Goal: Information Seeking & Learning: Learn about a topic

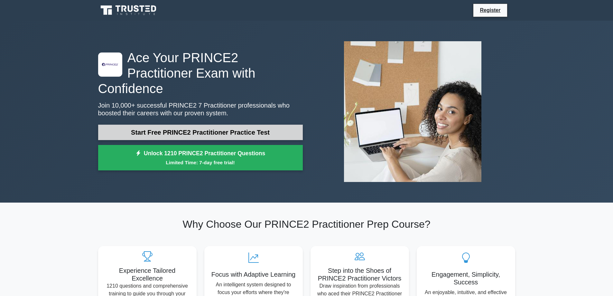
click at [220, 125] on link "Start Free PRINCE2 Practitioner Practice Test" at bounding box center [200, 132] width 205 height 15
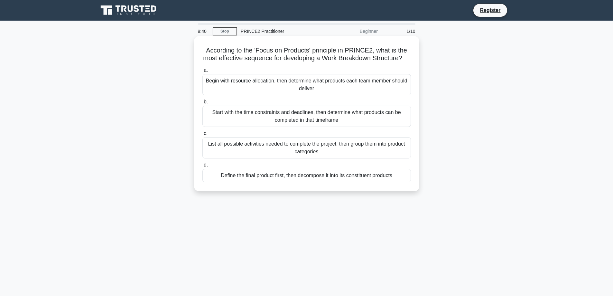
click at [381, 182] on div "Define the final product first, then decompose it into its constituent products" at bounding box center [307, 176] width 209 height 14
click at [203, 167] on input "d. Define the final product first, then decompose it into its constituent produ…" at bounding box center [203, 165] width 0 height 4
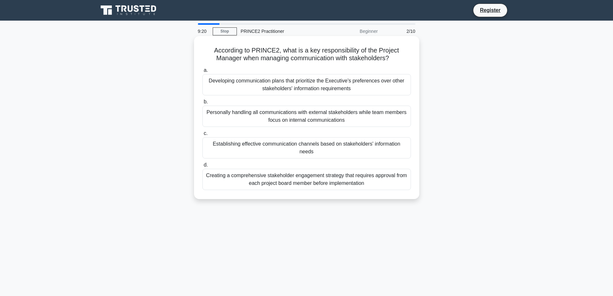
click at [252, 140] on div "Establishing effective communication channels based on stakeholders' informatio…" at bounding box center [307, 147] width 209 height 21
click at [203, 136] on input "c. Establishing effective communication channels based on stakeholders' informa…" at bounding box center [203, 133] width 0 height 4
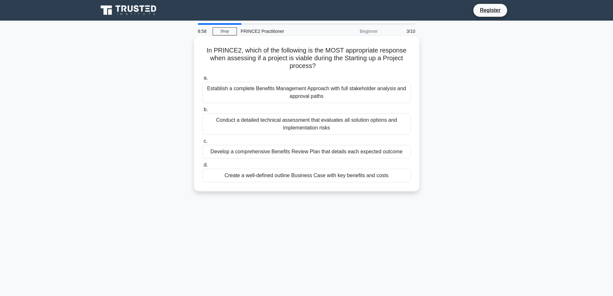
click at [355, 176] on div "Create a well-defined outline Business Case with key benefits and costs" at bounding box center [307, 176] width 209 height 14
click at [203, 167] on input "d. Create a well-defined outline Business Case with key benefits and costs" at bounding box center [203, 165] width 0 height 4
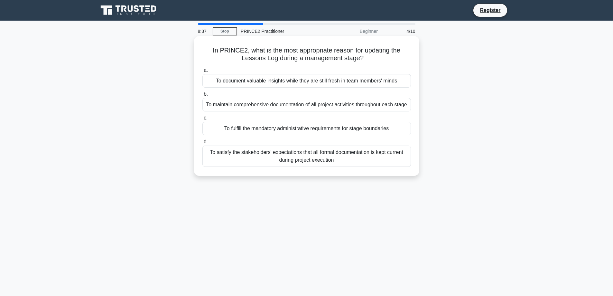
click at [291, 108] on div "To maintain comprehensive documentation of all project activities throughout ea…" at bounding box center [307, 105] width 209 height 14
click at [203, 96] on input "b. To maintain comprehensive documentation of all project activities throughout…" at bounding box center [203, 94] width 0 height 4
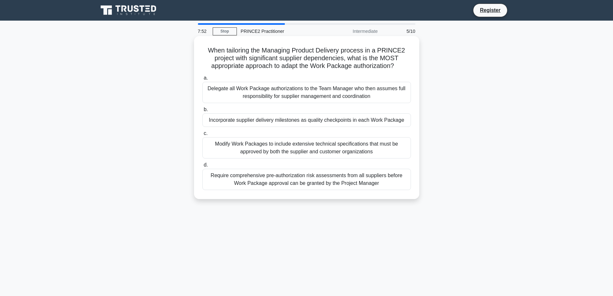
click at [333, 120] on div "Incorporate supplier delivery milestones as quality checkpoints in each Work Pa…" at bounding box center [307, 120] width 209 height 14
click at [203, 112] on input "b. Incorporate supplier delivery milestones as quality checkpoints in each Work…" at bounding box center [203, 110] width 0 height 4
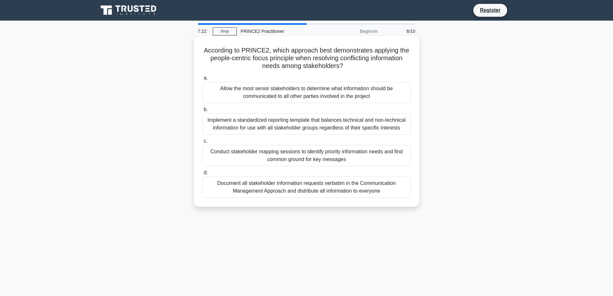
click at [299, 190] on div "Document all stakeholder information requests verbatim in the Communication Man…" at bounding box center [307, 186] width 209 height 21
click at [203, 175] on input "d. Document all stakeholder information requests verbatim in the Communication …" at bounding box center [203, 173] width 0 height 4
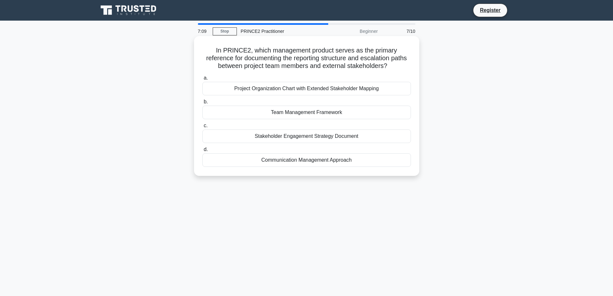
click at [277, 163] on div "Communication Management Approach" at bounding box center [307, 160] width 209 height 14
click at [203, 152] on input "d. Communication Management Approach" at bounding box center [203, 149] width 0 height 4
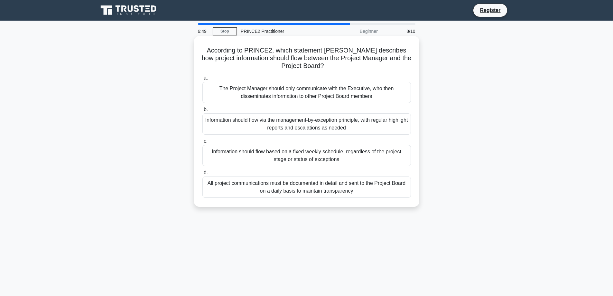
click at [295, 128] on div "Information should flow via the management-by-exception principle, with regular…" at bounding box center [307, 123] width 209 height 21
click at [203, 112] on input "b. Information should flow via the management-by-exception principle, with regu…" at bounding box center [203, 110] width 0 height 4
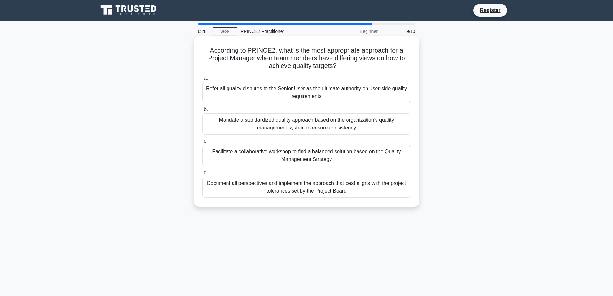
click at [255, 156] on div "Facilitate a collaborative workshop to find a balanced solution based on the Qu…" at bounding box center [307, 155] width 209 height 21
click at [203, 143] on input "c. Facilitate a collaborative workshop to find a balanced solution based on the…" at bounding box center [203, 141] width 0 height 4
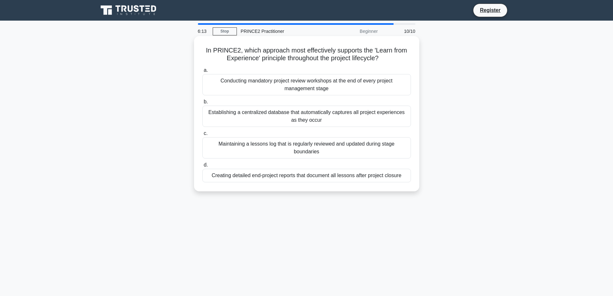
click at [336, 178] on div "Creating detailed end-project reports that document all lessons after project c…" at bounding box center [307, 176] width 209 height 14
click at [203, 167] on input "d. Creating detailed end-project reports that document all lessons after projec…" at bounding box center [203, 165] width 0 height 4
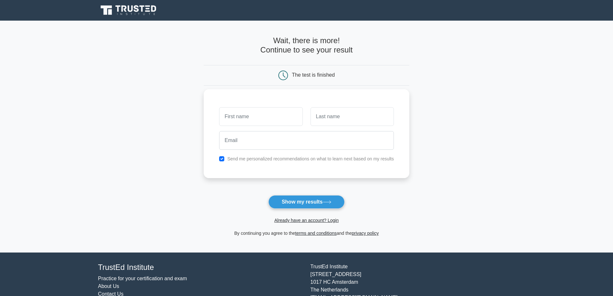
drag, startPoint x: 285, startPoint y: 109, endPoint x: 284, endPoint y: 113, distance: 3.6
click at [284, 112] on input "text" at bounding box center [260, 116] width 83 height 19
type input "Charlotte"
click at [337, 119] on input "text" at bounding box center [352, 116] width 83 height 19
type input "Marlborough-Dowen"
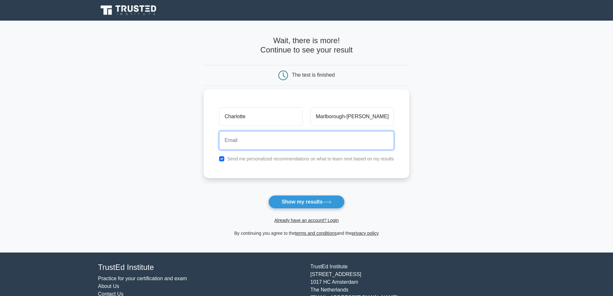
click at [336, 146] on input "email" at bounding box center [306, 140] width 175 height 19
type input "charlottemarlborough@xstrahl.com"
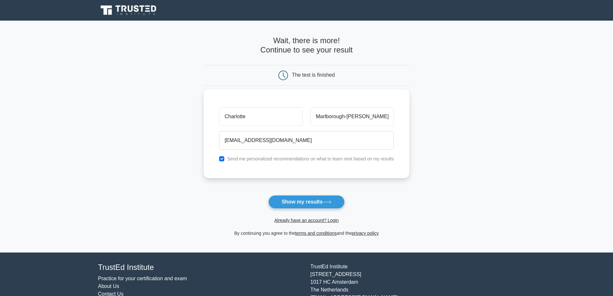
click at [319, 159] on label "Send me personalized recommendations on what to learn next based on my results" at bounding box center [310, 158] width 167 height 5
click at [223, 159] on div "Send me personalized recommendations on what to learn next based on my results" at bounding box center [306, 159] width 183 height 8
click at [222, 159] on input "checkbox" at bounding box center [221, 158] width 5 height 5
checkbox input "false"
click at [283, 199] on button "Show my results" at bounding box center [307, 202] width 76 height 14
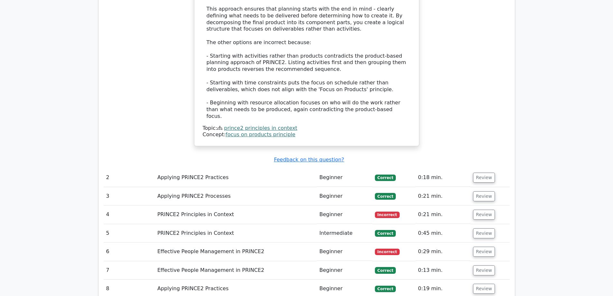
scroll to position [741, 0]
